Goal: Navigation & Orientation: Find specific page/section

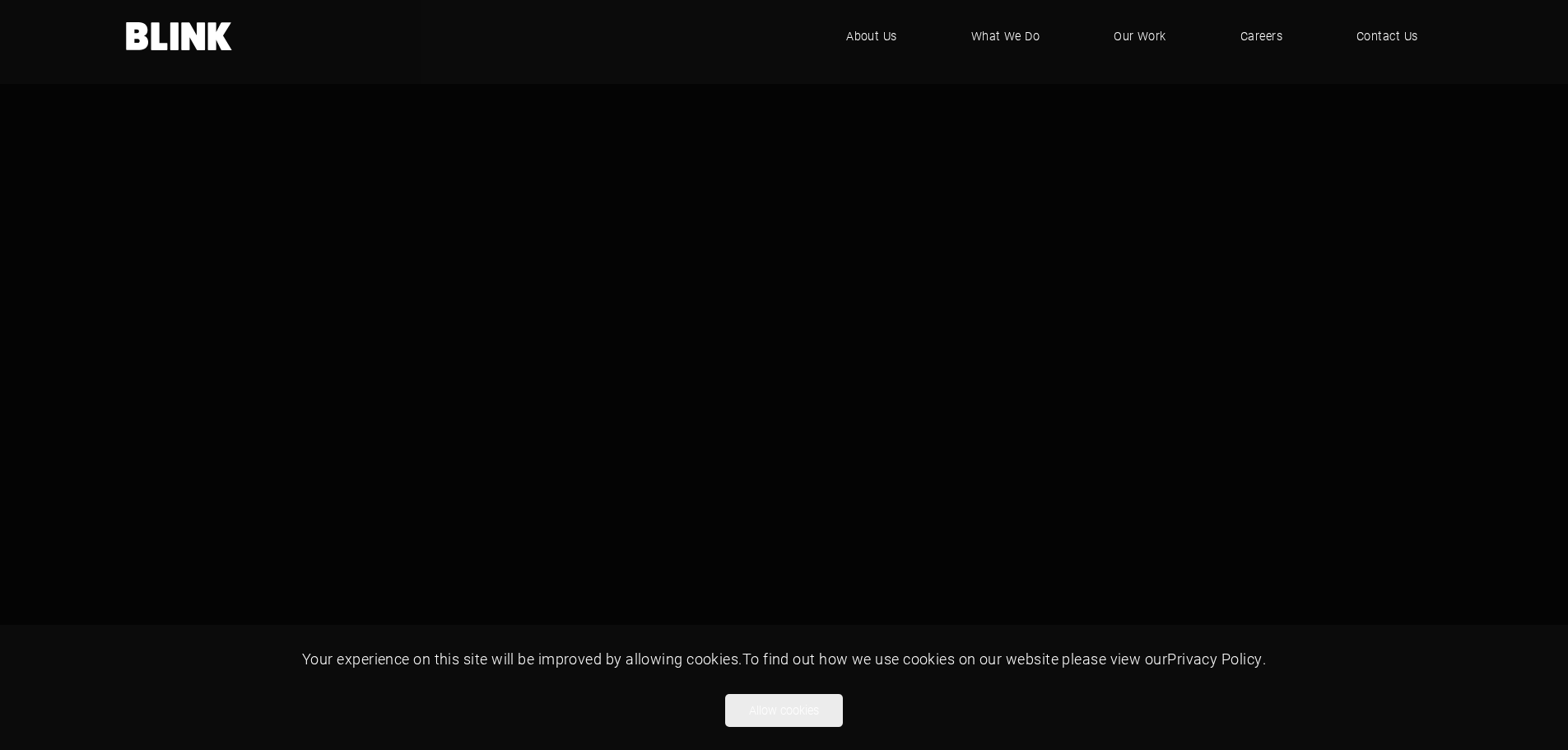
scroll to position [342, 0]
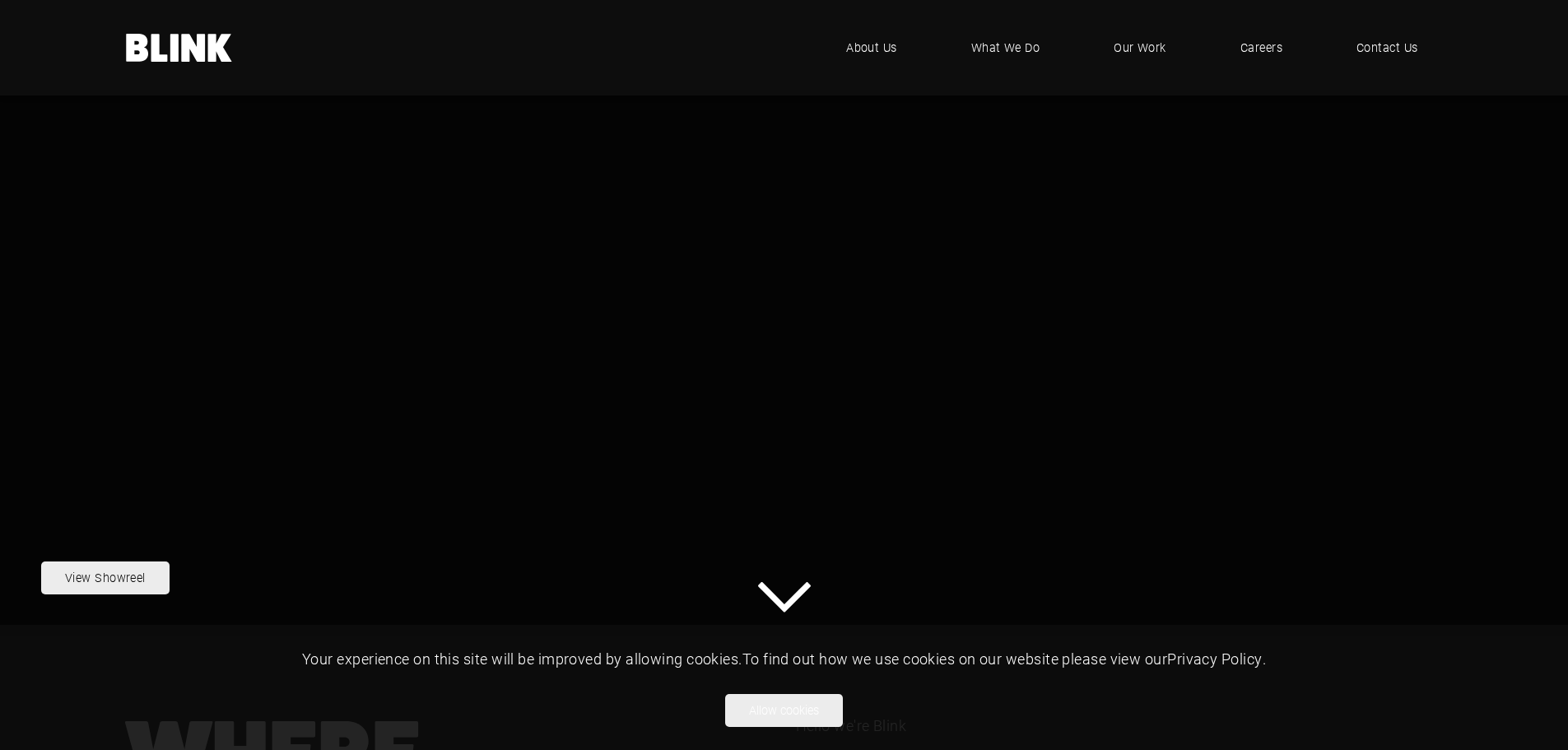
click at [796, 592] on icon "1 of 1" at bounding box center [784, 576] width 53 height 30
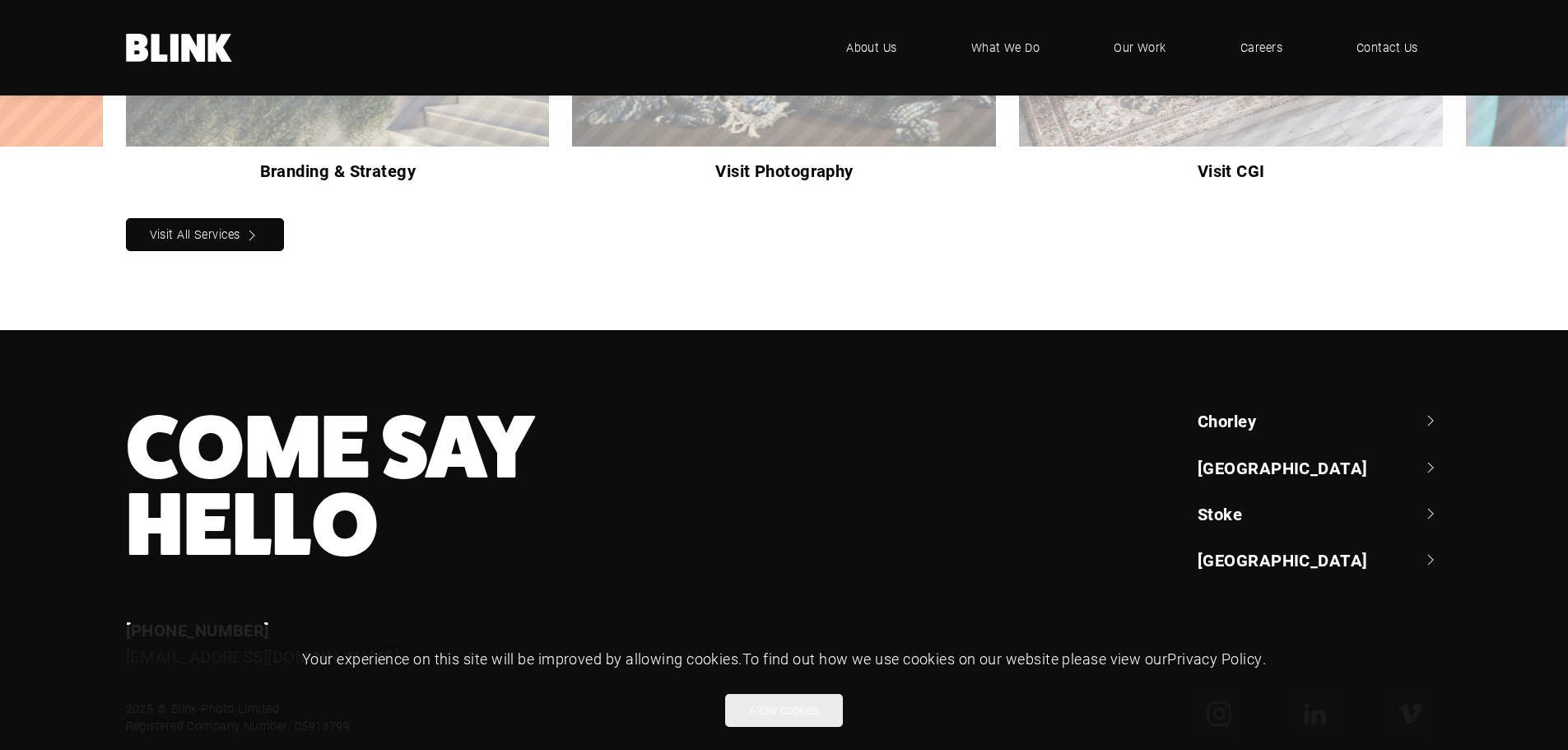
scroll to position [1836, 0]
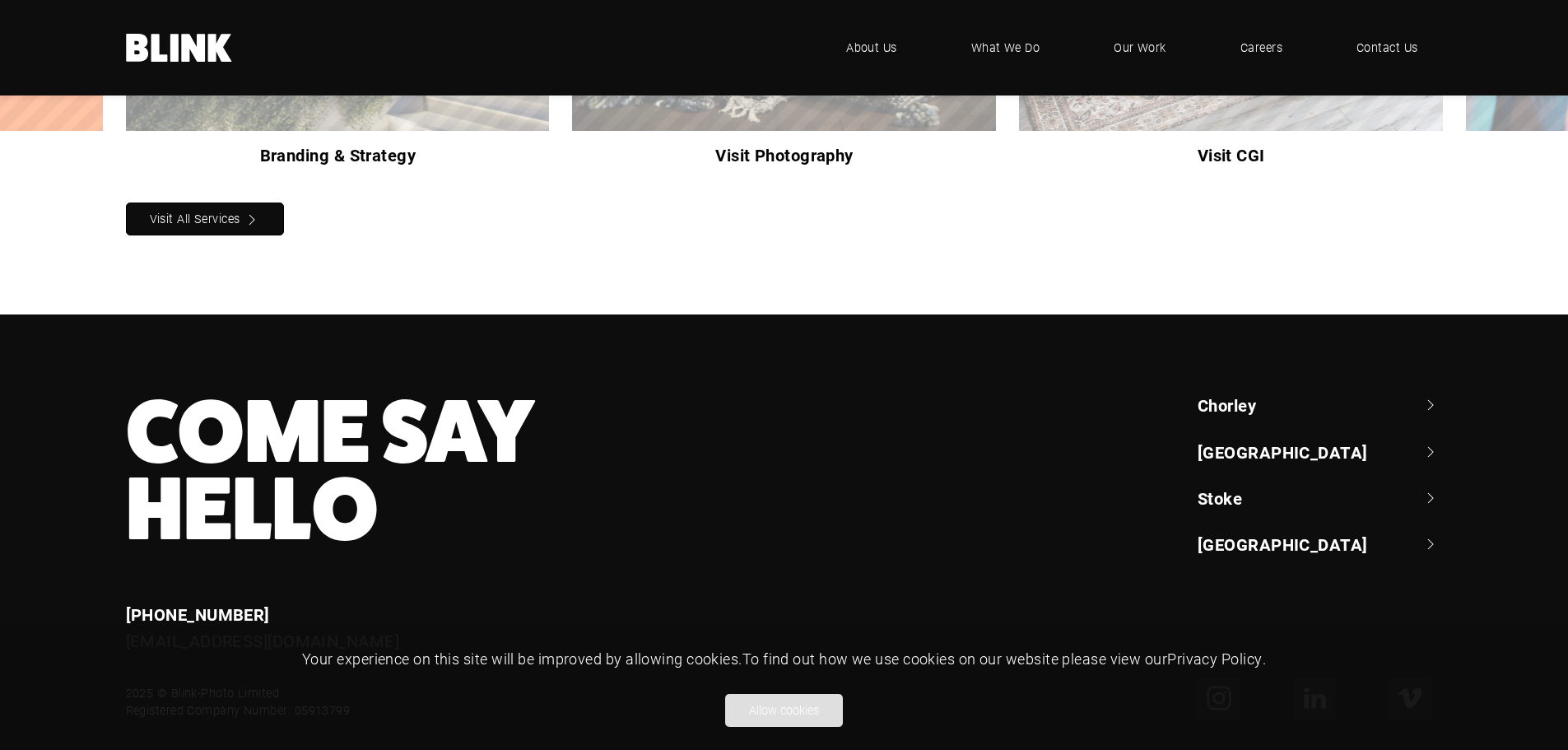
click at [781, 706] on button "Allow cookies" at bounding box center [784, 710] width 117 height 33
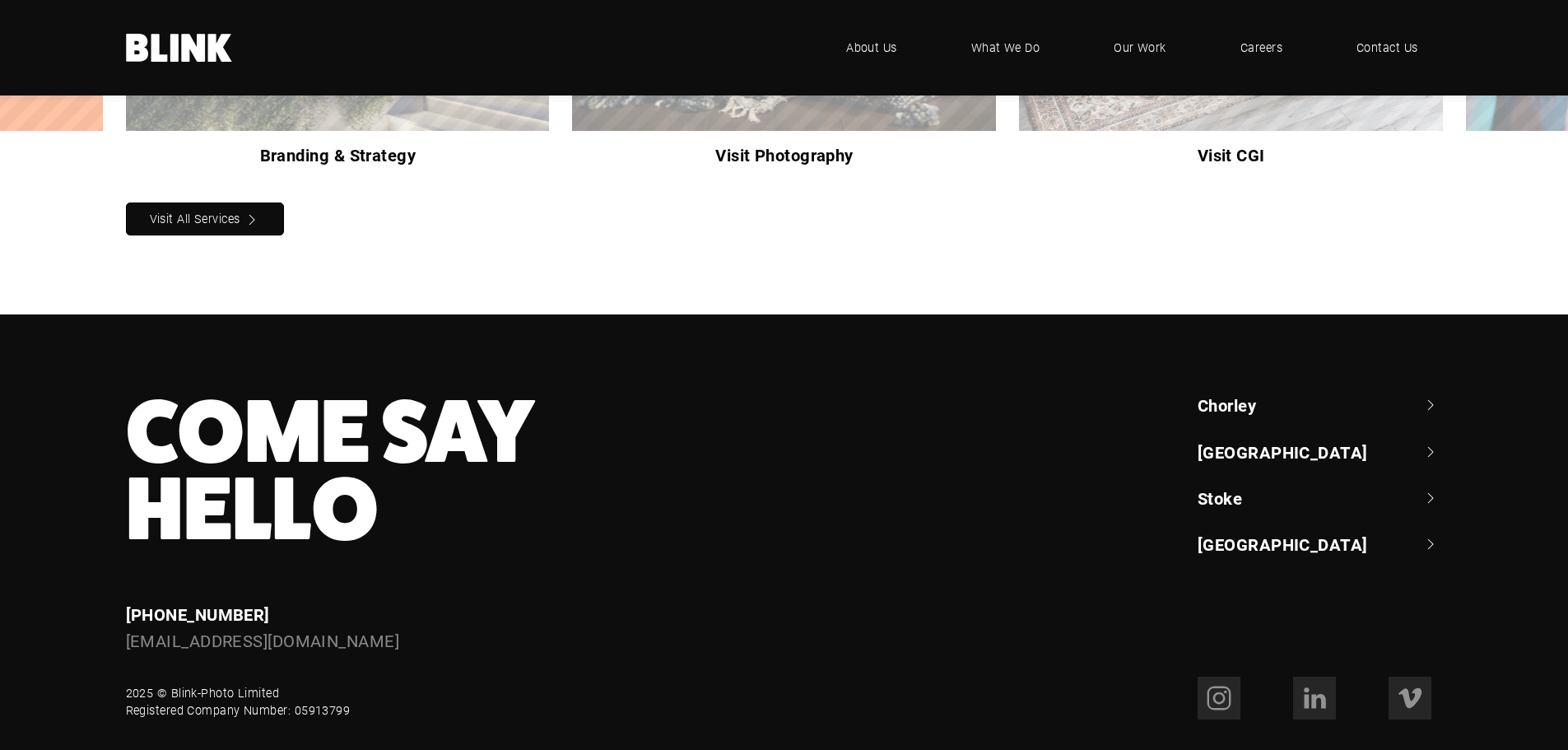
click at [1259, 417] on ul "[GEOGRAPHIC_DATA] +44 (0) 1257 264 [STREET_ADDRESS] [PHONE_NUMBER] [STREET_ADDR…" at bounding box center [1320, 474] width 245 height 162
click at [1259, 440] on link "[GEOGRAPHIC_DATA]" at bounding box center [1320, 451] width 245 height 23
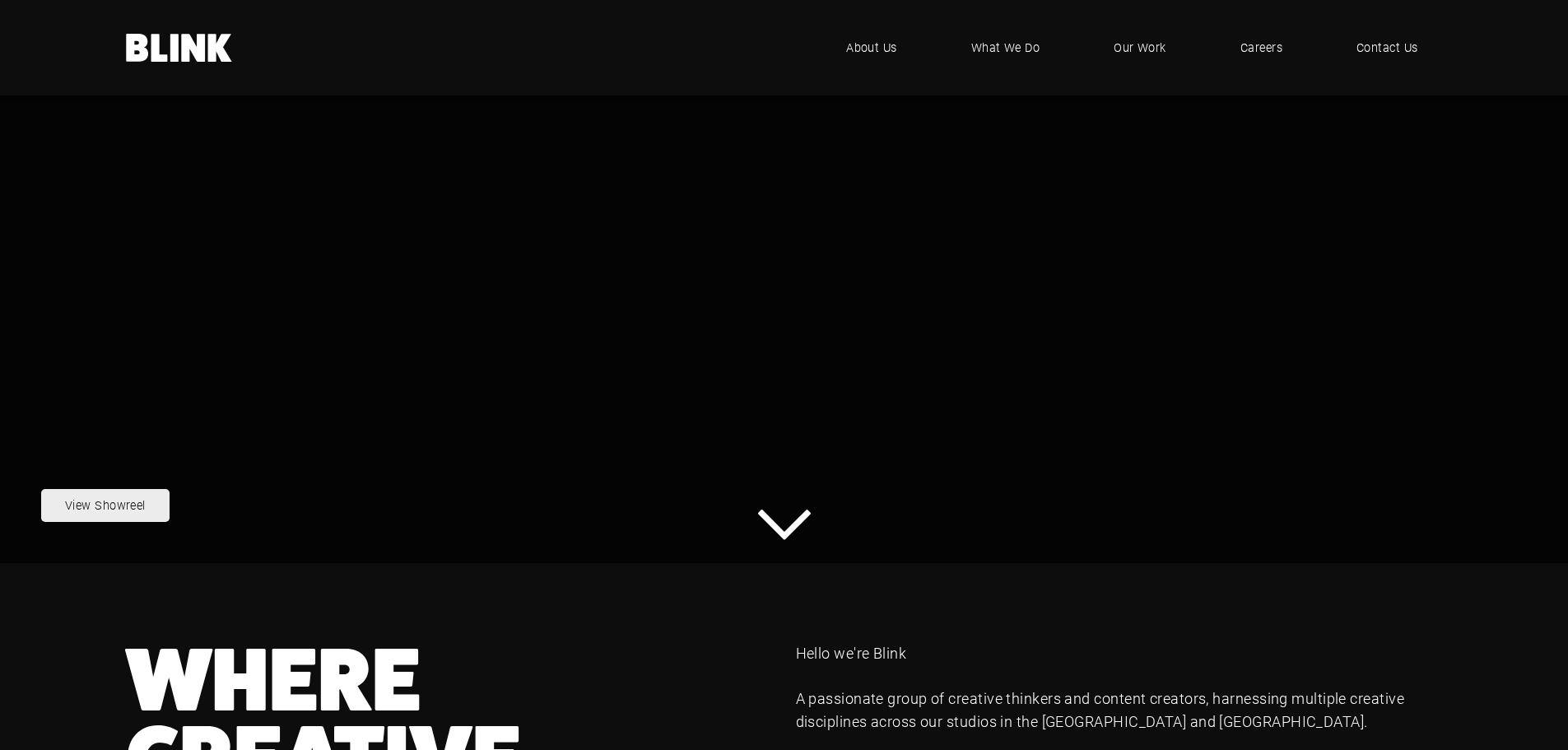
scroll to position [271, 0]
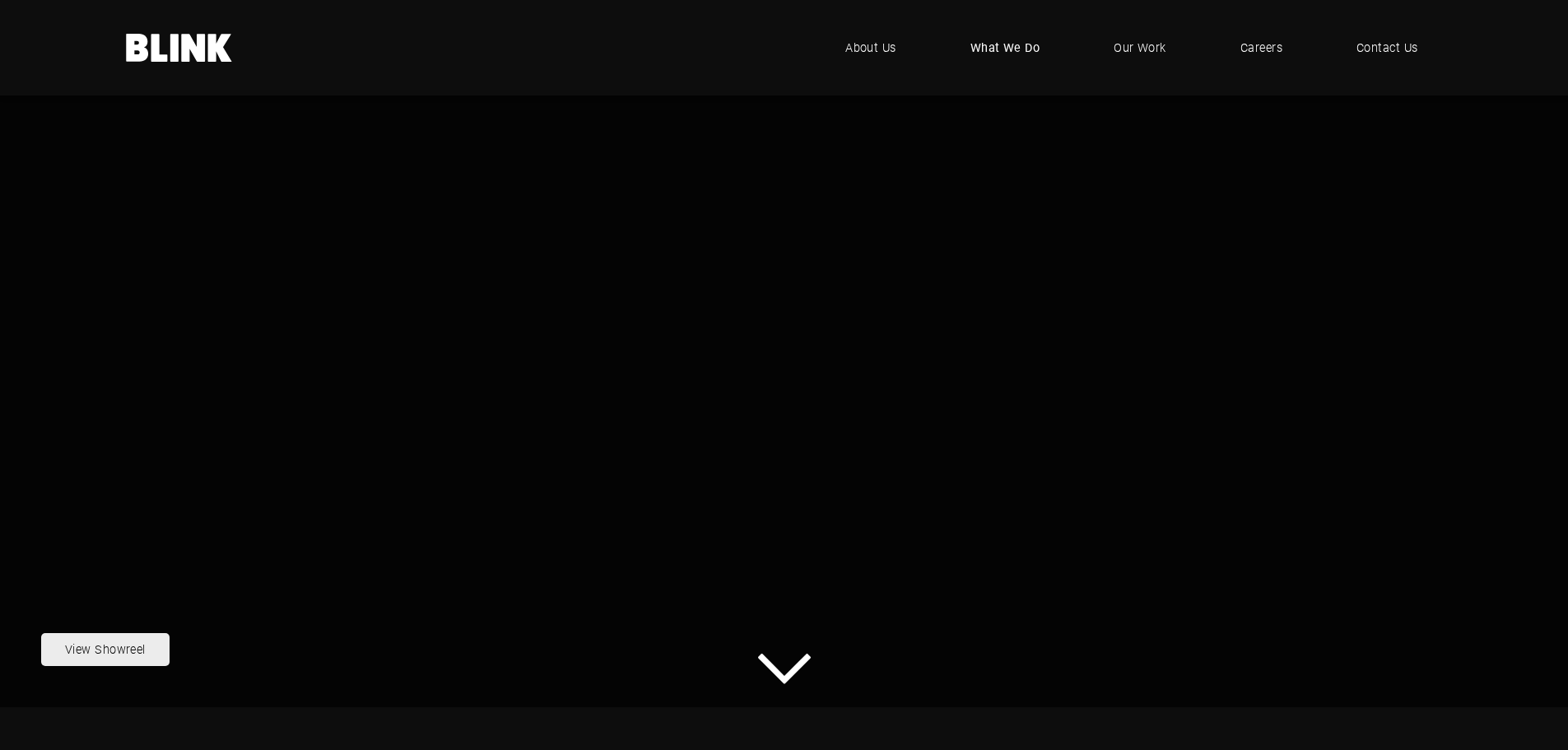
click at [1021, 44] on span "What We Do" at bounding box center [1005, 48] width 70 height 18
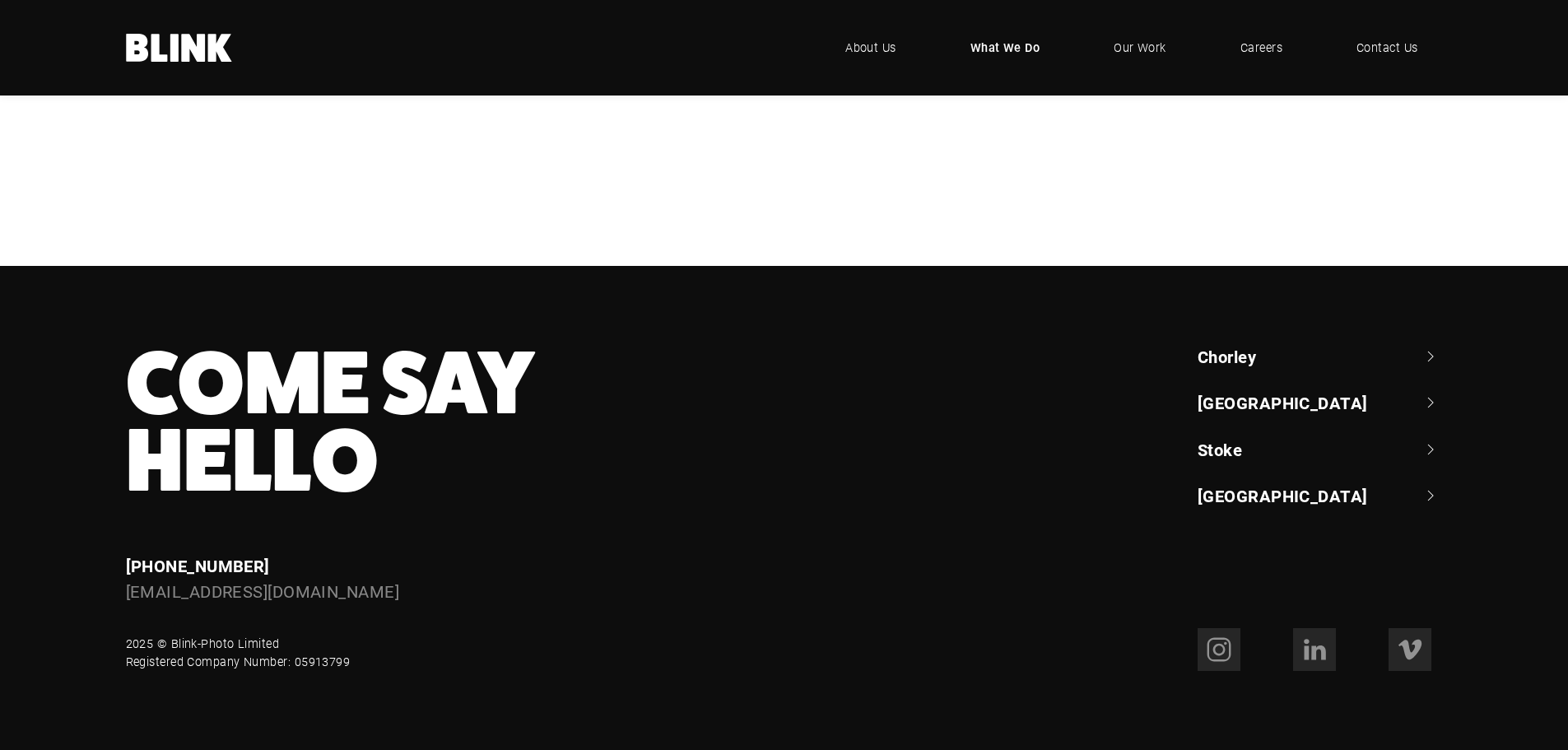
scroll to position [1375, 0]
